Goal: Information Seeking & Learning: Learn about a topic

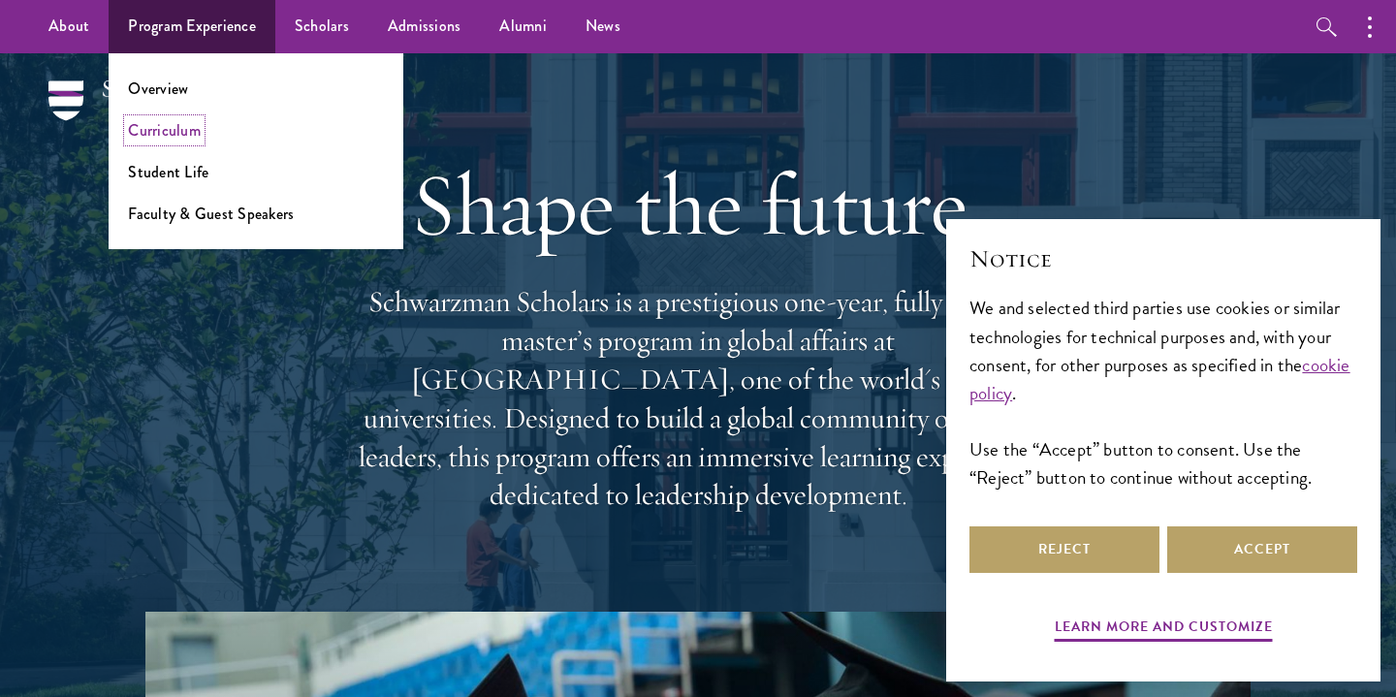
click at [183, 133] on link "Curriculum" at bounding box center [164, 130] width 73 height 22
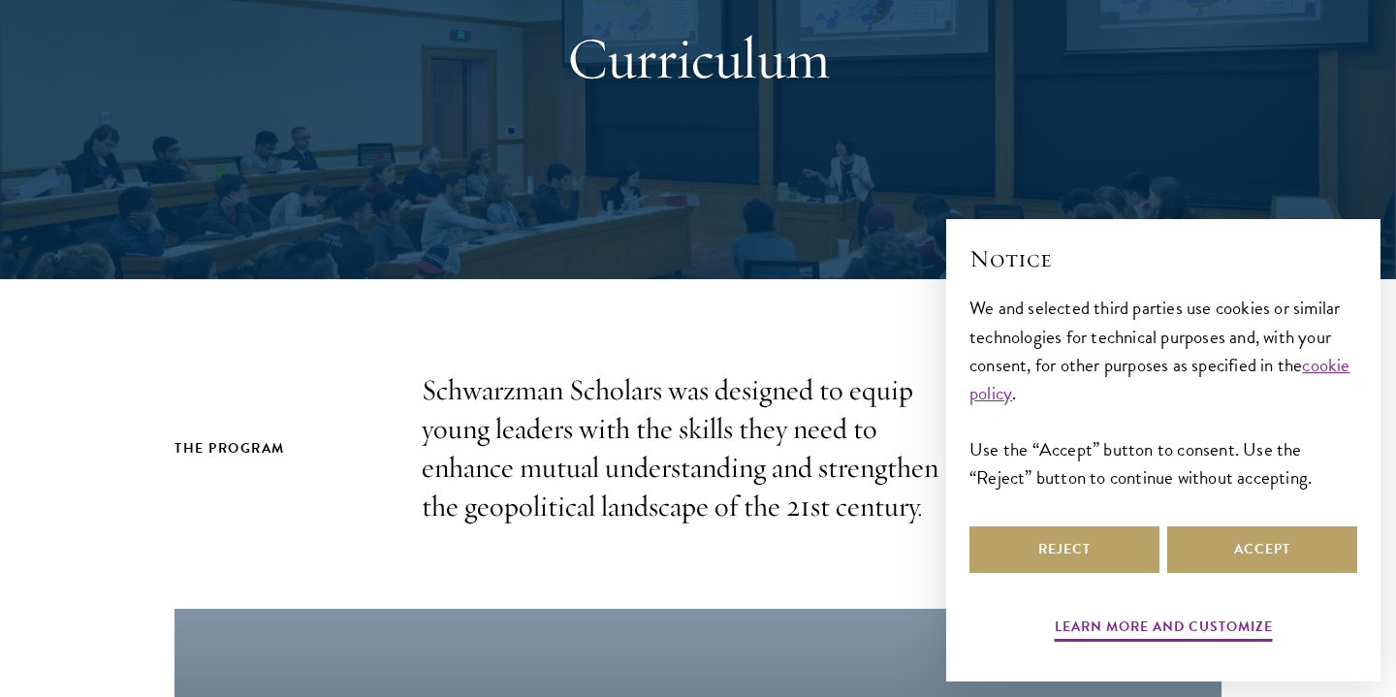
scroll to position [408, 0]
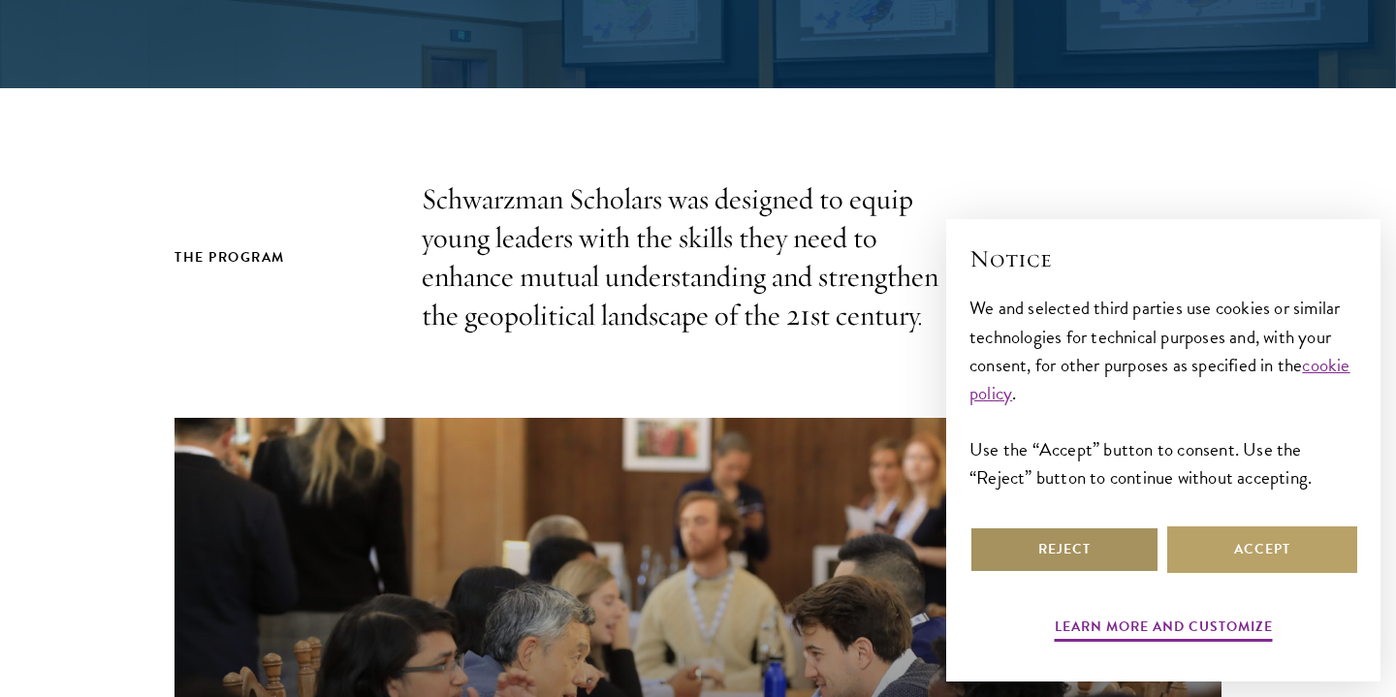
click at [1043, 540] on button "Reject" at bounding box center [1065, 550] width 190 height 47
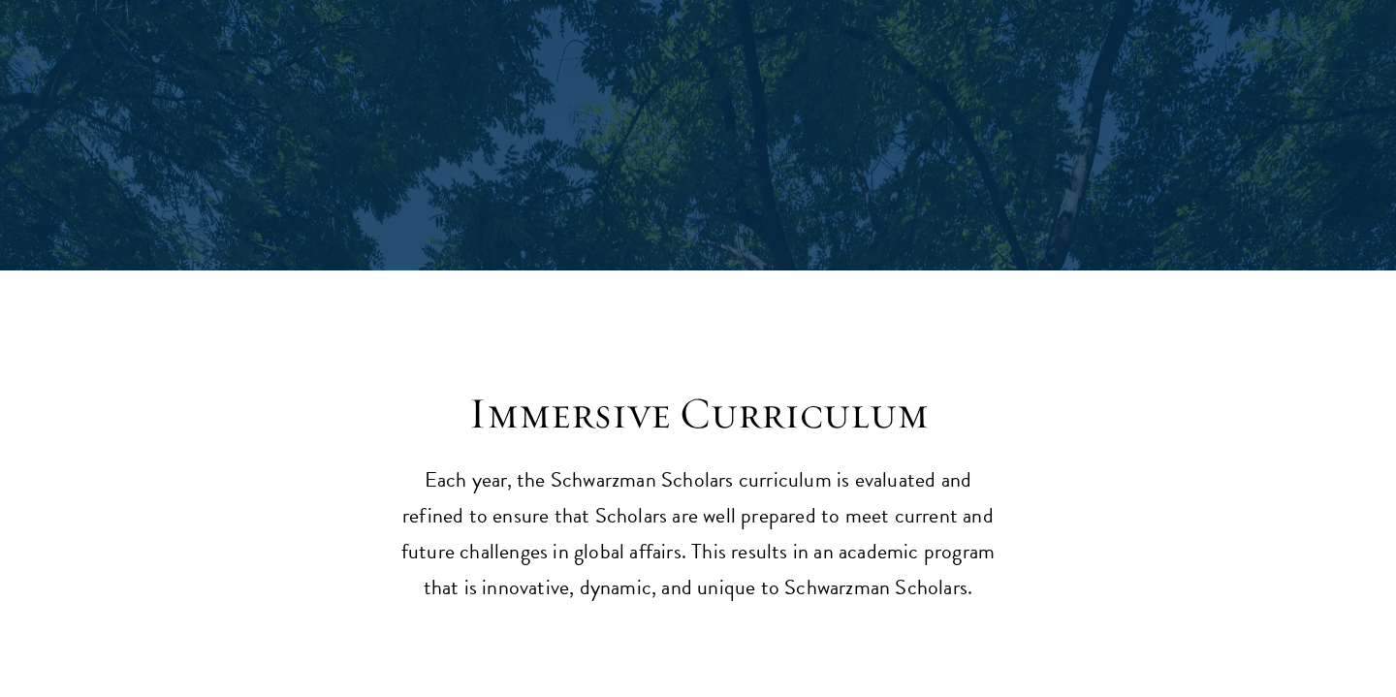
scroll to position [7250, 0]
